Goal: Transaction & Acquisition: Purchase product/service

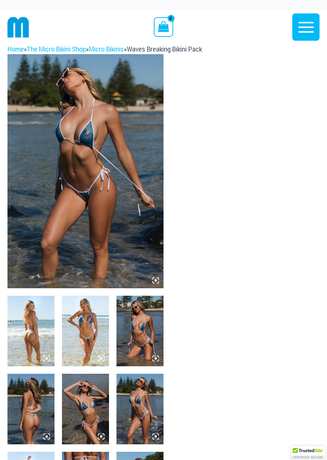
click at [158, 282] on icon at bounding box center [155, 280] width 7 height 7
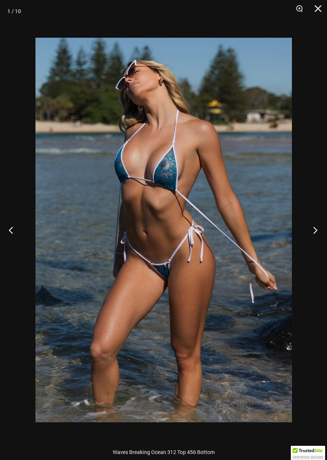
click at [315, 229] on button "Next" at bounding box center [313, 229] width 28 height 37
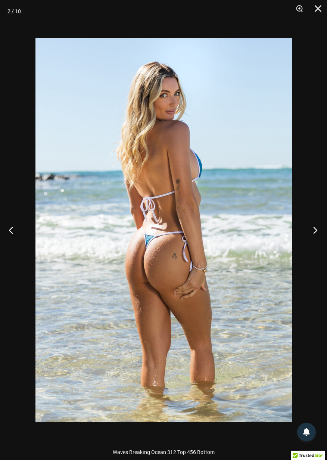
click at [318, 228] on button "Next" at bounding box center [313, 229] width 28 height 37
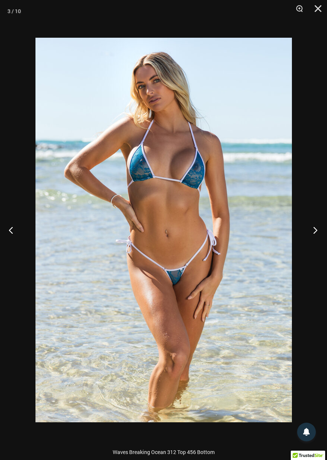
click at [315, 230] on button "Next" at bounding box center [313, 229] width 28 height 37
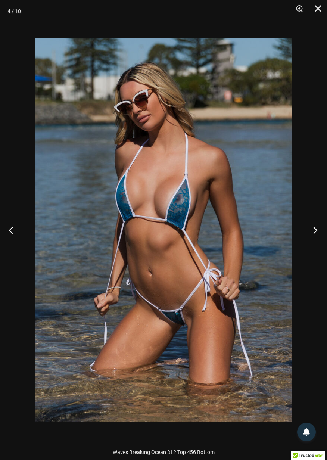
click at [314, 231] on button "Next" at bounding box center [313, 229] width 28 height 37
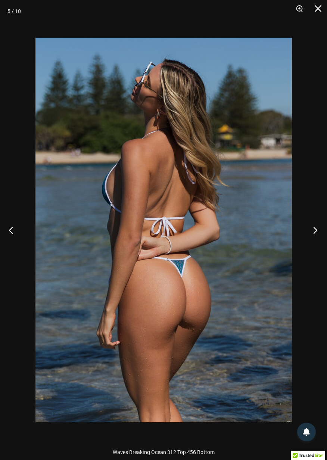
click at [315, 234] on button "Next" at bounding box center [313, 229] width 28 height 37
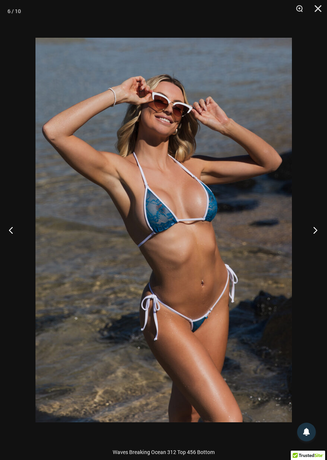
click at [315, 238] on button "Next" at bounding box center [313, 229] width 28 height 37
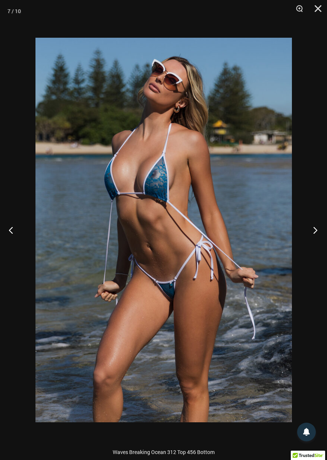
click at [315, 233] on button "Next" at bounding box center [313, 229] width 28 height 37
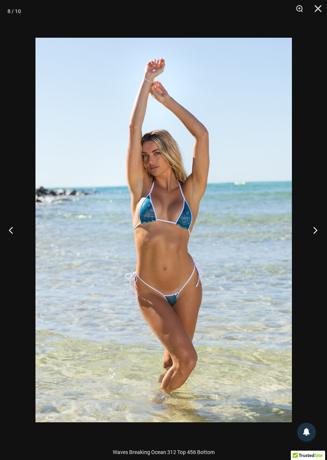
click at [317, 230] on button "Next" at bounding box center [313, 229] width 28 height 37
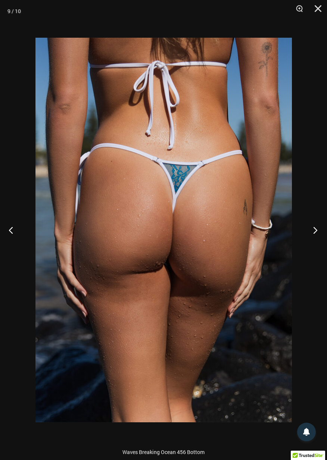
click at [318, 230] on button "Next" at bounding box center [313, 229] width 28 height 37
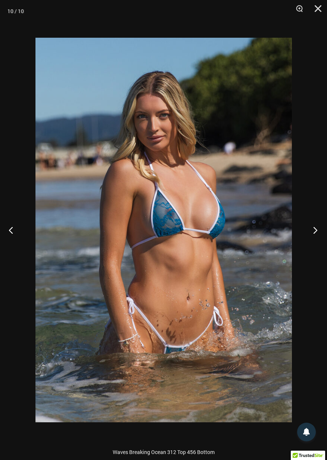
click at [316, 230] on button "Next" at bounding box center [313, 229] width 28 height 37
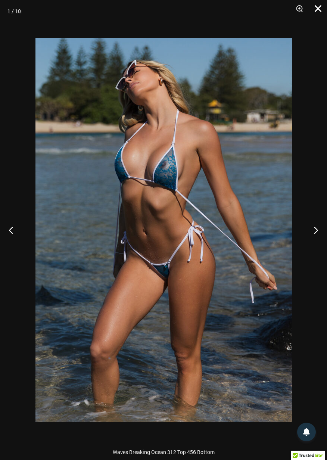
click at [321, 7] on button "Close" at bounding box center [315, 11] width 19 height 22
